Goal: Task Accomplishment & Management: Use online tool/utility

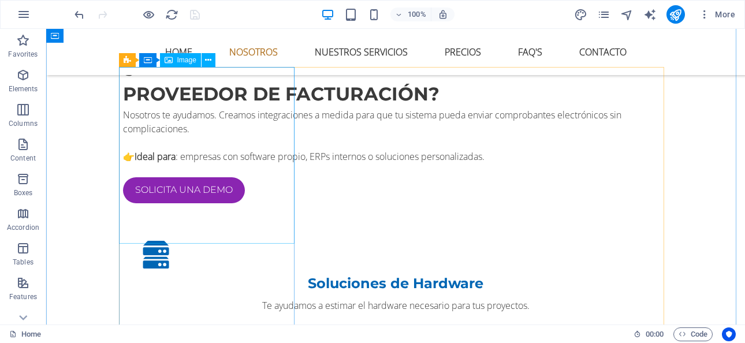
scroll to position [1039, 0]
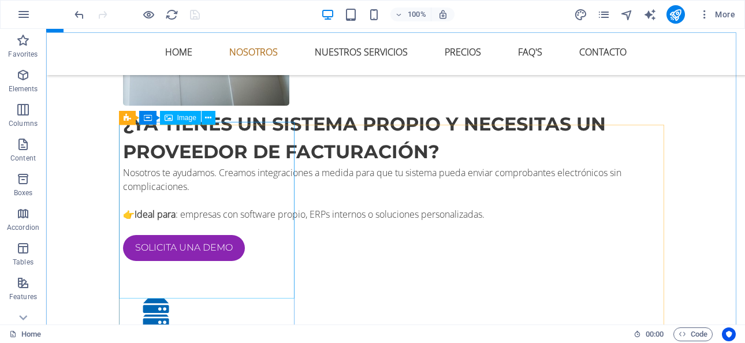
click at [173, 117] on div "Image" at bounding box center [180, 118] width 41 height 14
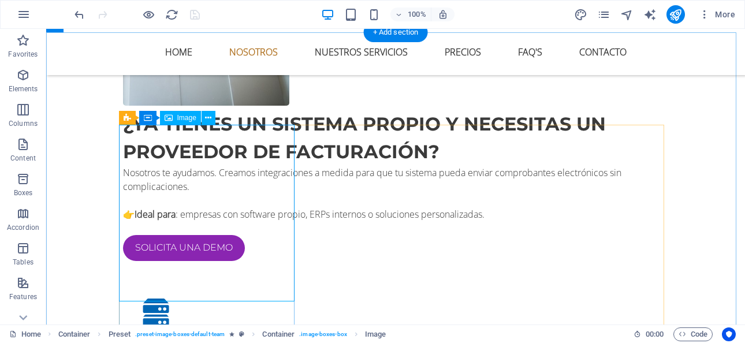
select select "%"
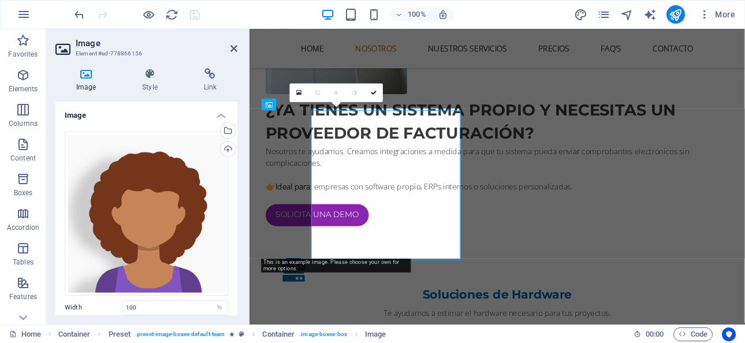
click at [312, 102] on div "0" at bounding box center [337, 92] width 94 height 18
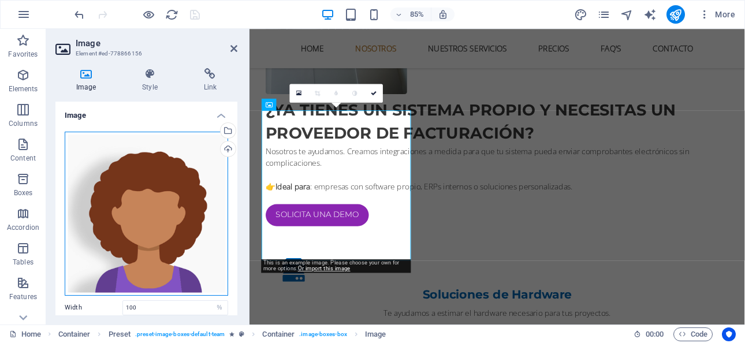
click at [124, 148] on div "Drag files here, click to choose files or select files from Files or our free s…" at bounding box center [146, 214] width 163 height 164
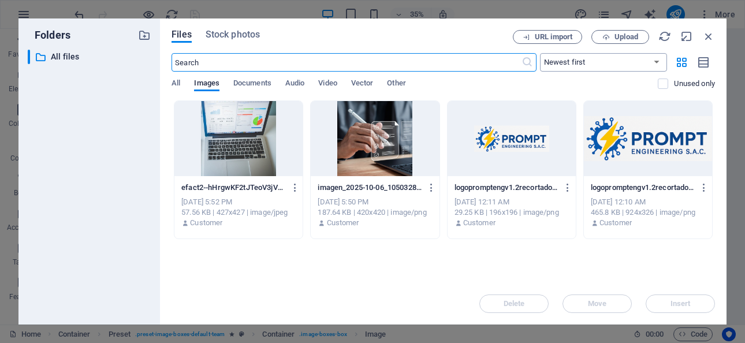
scroll to position [1328, 0]
click at [607, 38] on icon "button" at bounding box center [606, 37] width 8 height 8
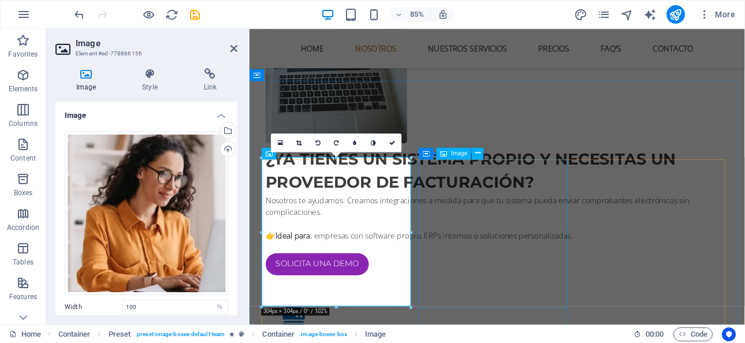
scroll to position [1097, 0]
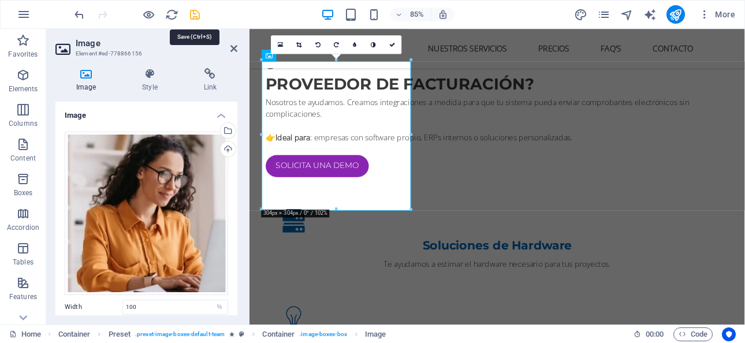
click at [192, 17] on icon "save" at bounding box center [194, 14] width 13 height 13
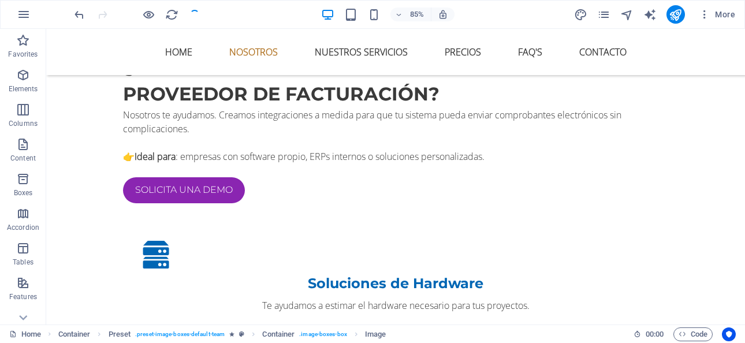
checkbox input "false"
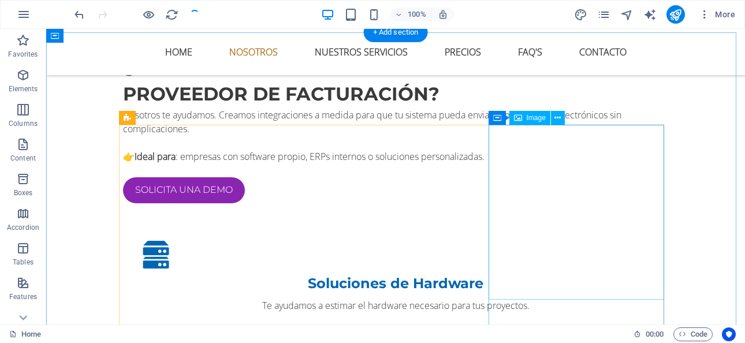
scroll to position [1039, 0]
